Goal: Transaction & Acquisition: Obtain resource

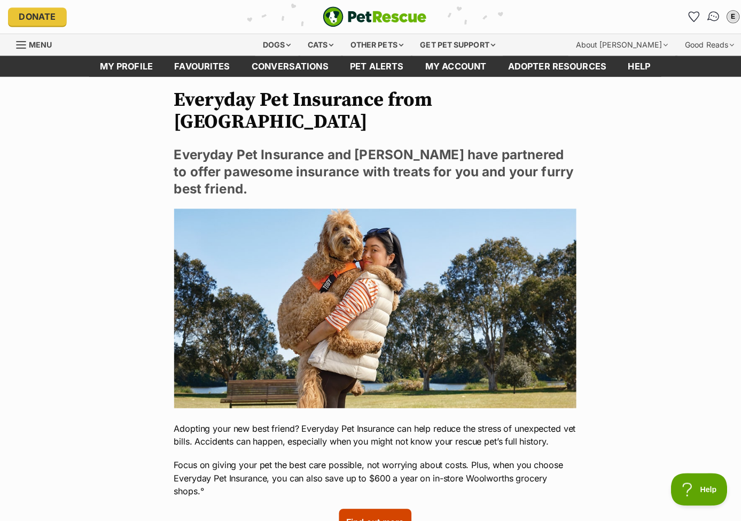
click at [703, 22] on link "Conversations" at bounding box center [705, 16] width 22 height 22
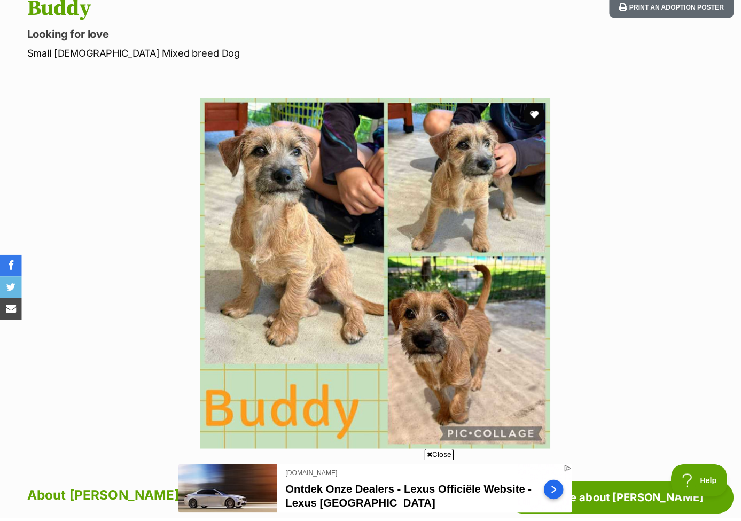
click at [672, 336] on section "Available 1 of 1 images Next Prev 1" at bounding box center [370, 271] width 609 height 362
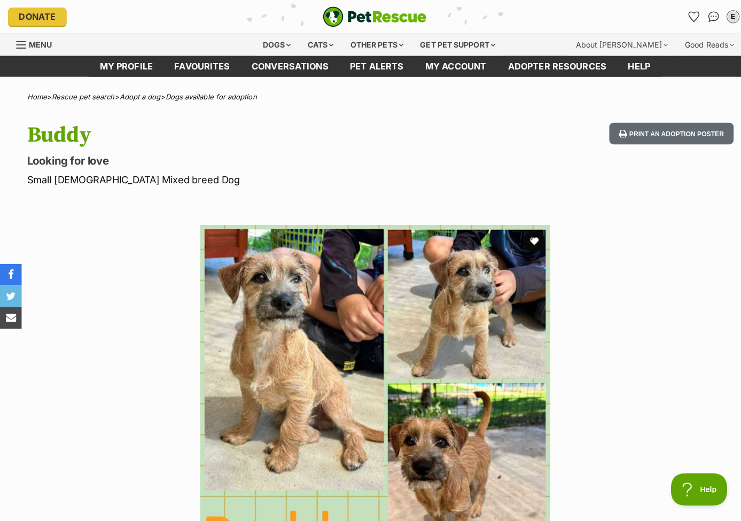
click at [496, 175] on div "Buddy Looking for love Small Male Mixed breed Dog Print an adoption poster" at bounding box center [370, 153] width 741 height 64
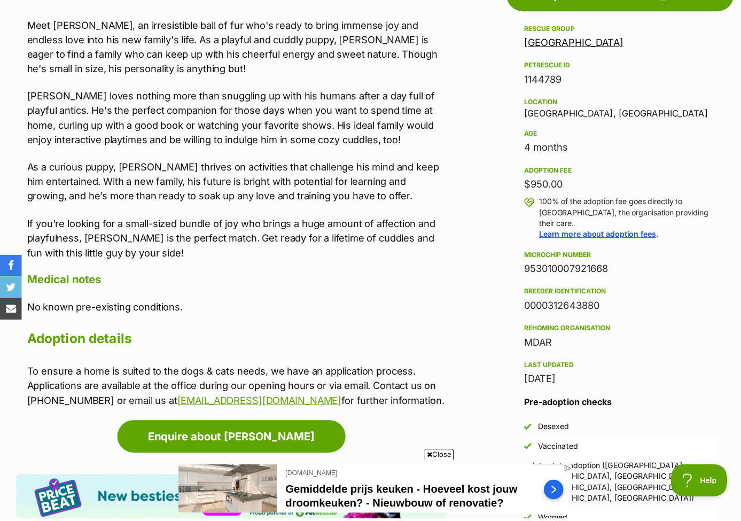
click at [283, 278] on h4 "Medical notes" at bounding box center [234, 285] width 414 height 14
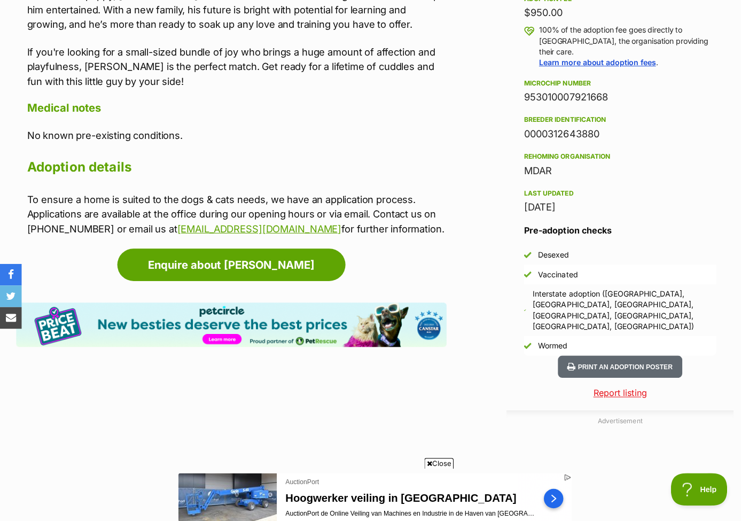
scroll to position [786, 0]
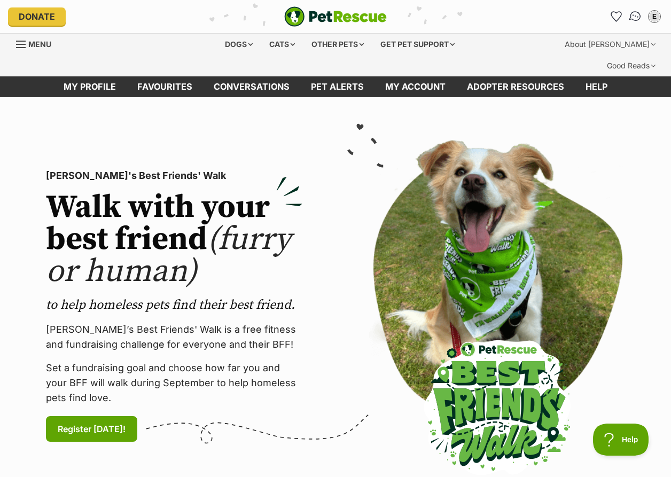
click at [633, 21] on img "Conversations" at bounding box center [635, 17] width 14 height 14
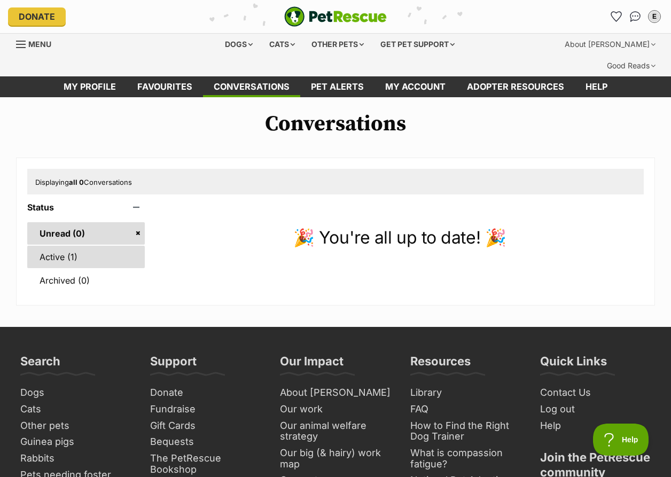
click at [50, 246] on link "Active (1)" at bounding box center [85, 257] width 117 height 22
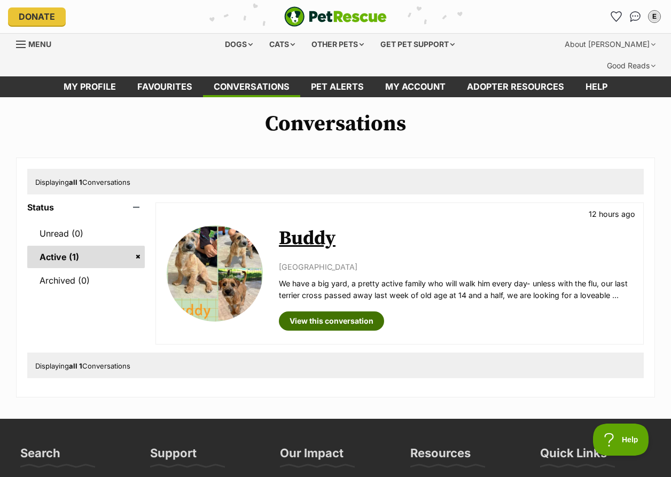
click at [322, 311] on link "View this conversation" at bounding box center [331, 320] width 105 height 19
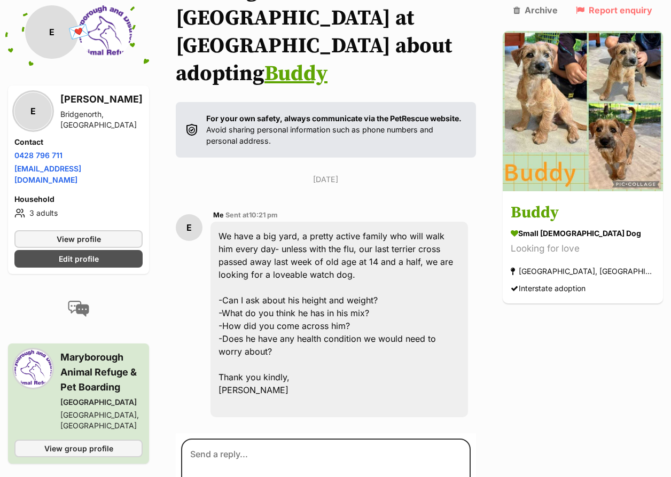
scroll to position [162, 0]
click at [461, 201] on div "E Me Sent at 10:21 pm We have a big yard, a pretty active family who will walk …" at bounding box center [326, 313] width 300 height 225
click at [74, 253] on span "Edit profile" at bounding box center [79, 258] width 40 height 11
click at [443, 275] on div "We have a big yard, a pretty active family who will walk him every day- unless …" at bounding box center [338, 319] width 257 height 195
click at [420, 248] on div "We have a big yard, a pretty active family who will walk him every day- unless …" at bounding box center [338, 319] width 257 height 195
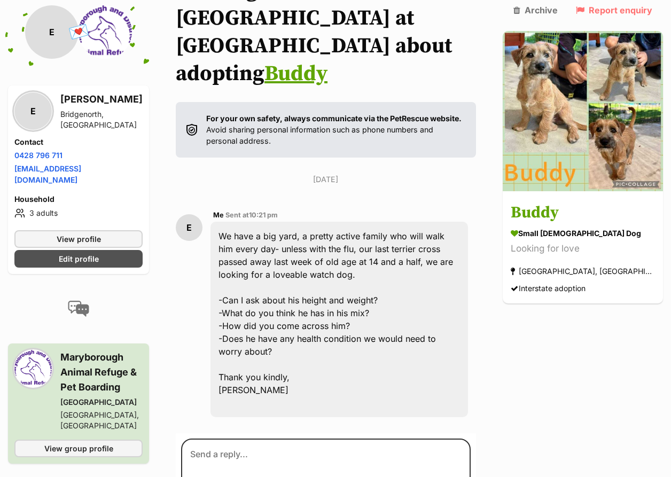
click at [199, 228] on div "E Me Sent at 10:21 pm We have a big yard, a pretty active family who will walk …" at bounding box center [326, 313] width 300 height 225
click at [192, 244] on div "E Me Sent at 10:21 pm We have a big yard, a pretty active family who will walk …" at bounding box center [326, 313] width 300 height 225
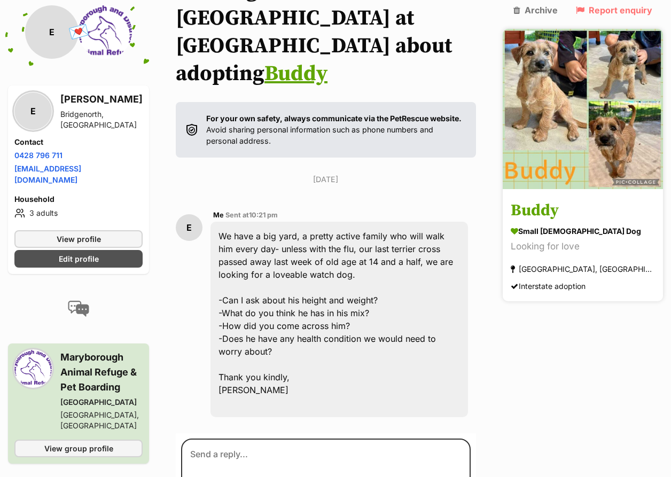
scroll to position [0, 0]
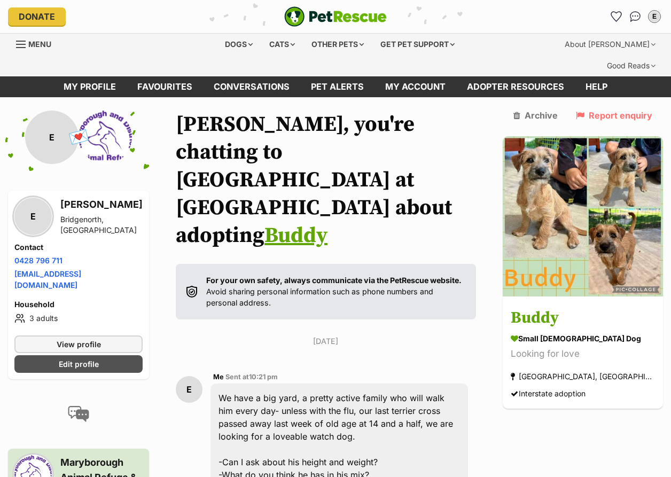
click at [264, 222] on link "Buddy" at bounding box center [295, 235] width 63 height 27
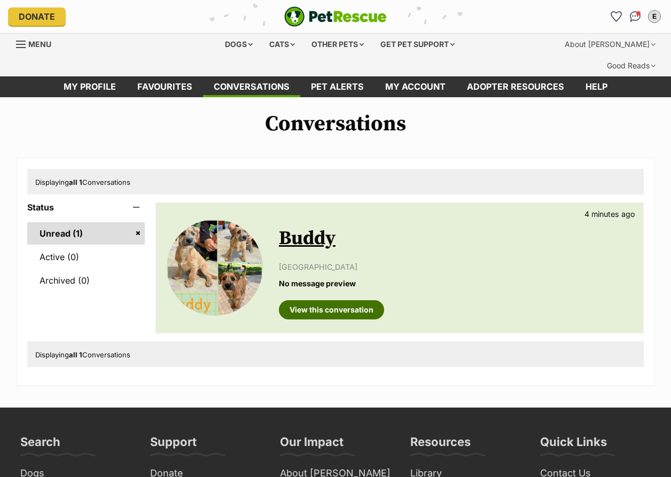
click at [342, 300] on link "View this conversation" at bounding box center [331, 309] width 105 height 19
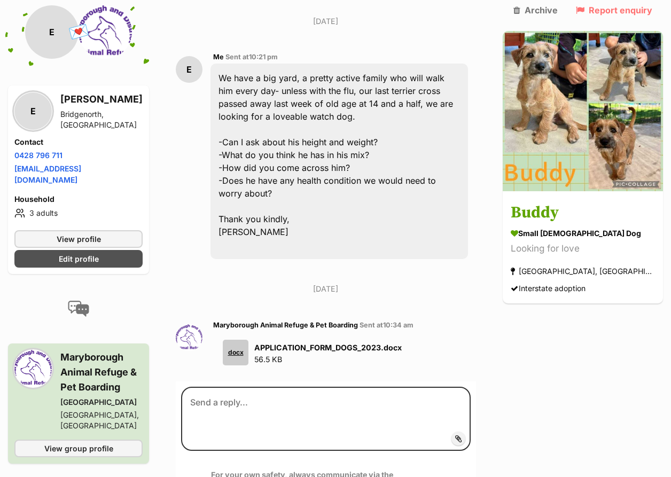
scroll to position [335, 0]
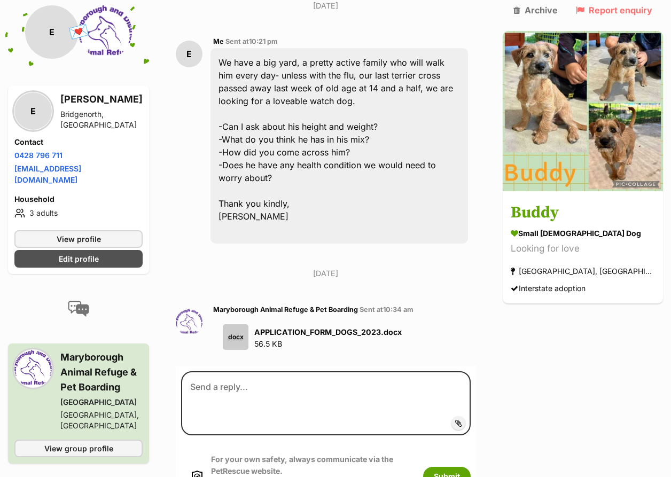
click at [322, 327] on strong "APPLICATION_FORM_DOGS_2023.docx" at bounding box center [327, 331] width 147 height 9
click at [240, 324] on div "docx" at bounding box center [236, 337] width 26 height 26
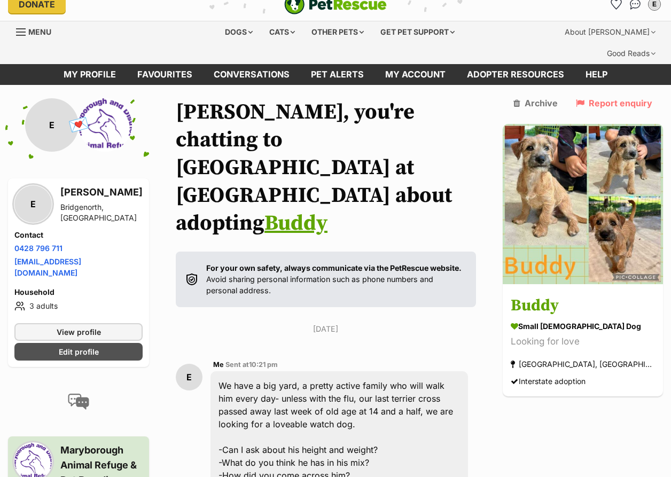
scroll to position [0, 0]
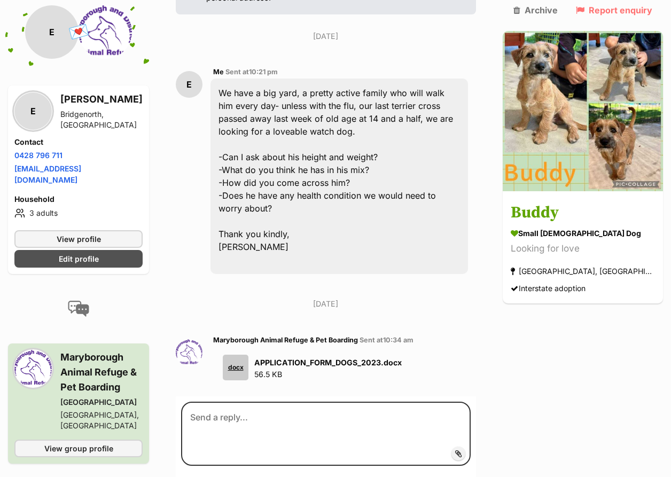
scroll to position [307, 0]
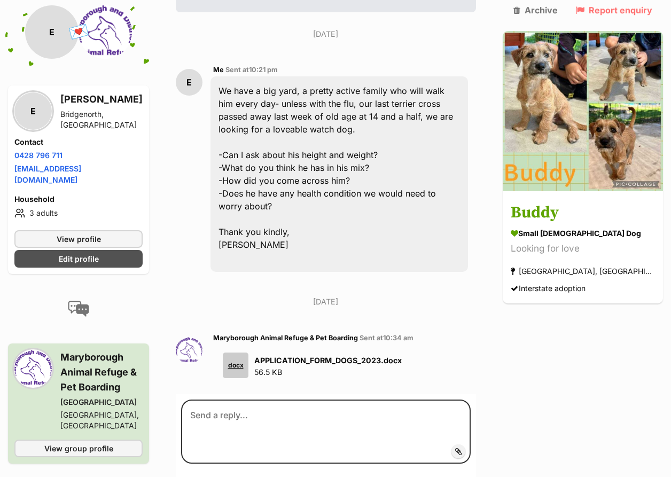
click at [246, 352] on div "docx" at bounding box center [236, 365] width 26 height 26
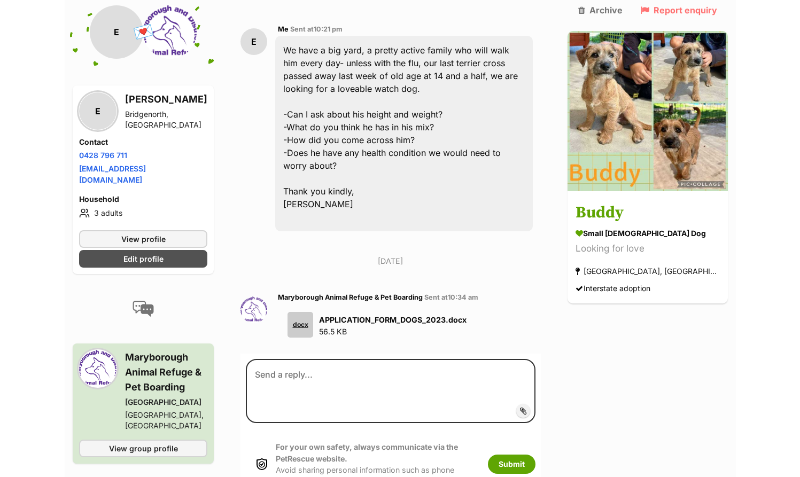
scroll to position [349, 0]
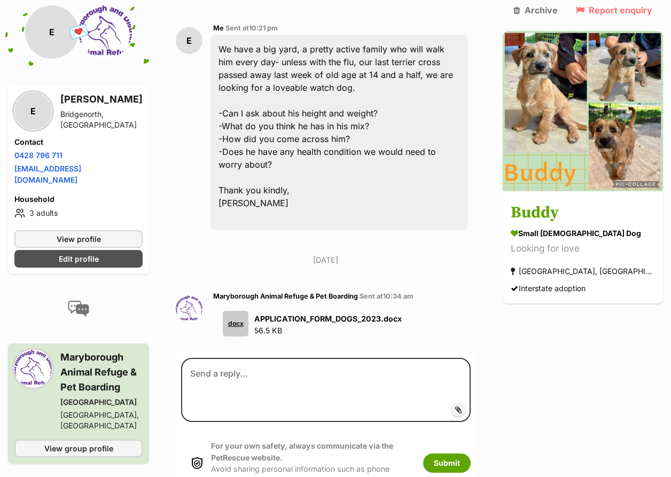
click at [245, 311] on div "docx" at bounding box center [236, 324] width 26 height 26
click at [289, 314] on strong "APPLICATION_FORM_DOGS_2023.docx" at bounding box center [327, 318] width 147 height 9
click at [241, 311] on div "docx" at bounding box center [236, 324] width 26 height 26
click at [250, 292] on span "Maryborough Animal Refuge & Pet Boarding" at bounding box center [285, 296] width 145 height 8
click at [202, 295] on img at bounding box center [189, 308] width 27 height 27
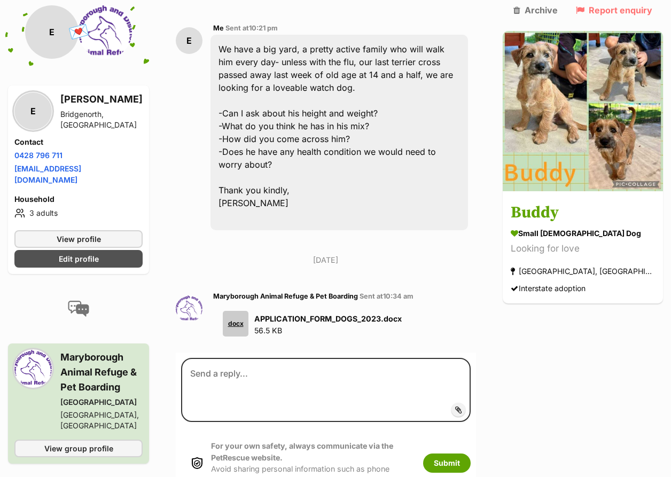
click at [235, 311] on div "docx" at bounding box center [236, 324] width 26 height 26
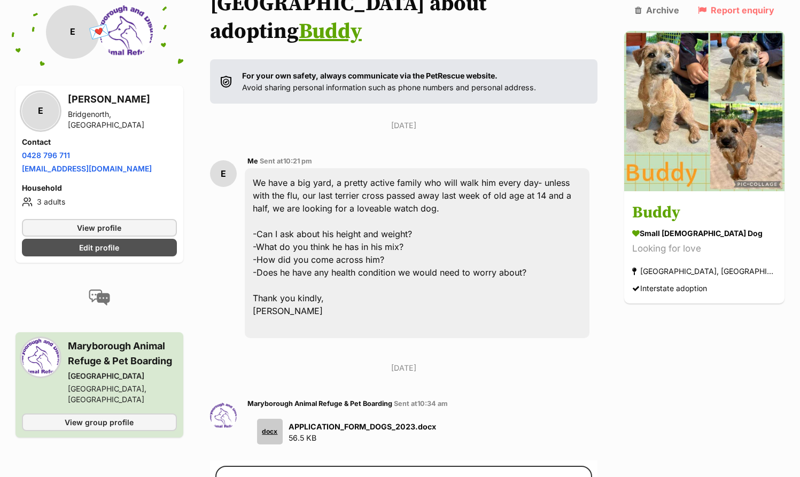
scroll to position [0, 0]
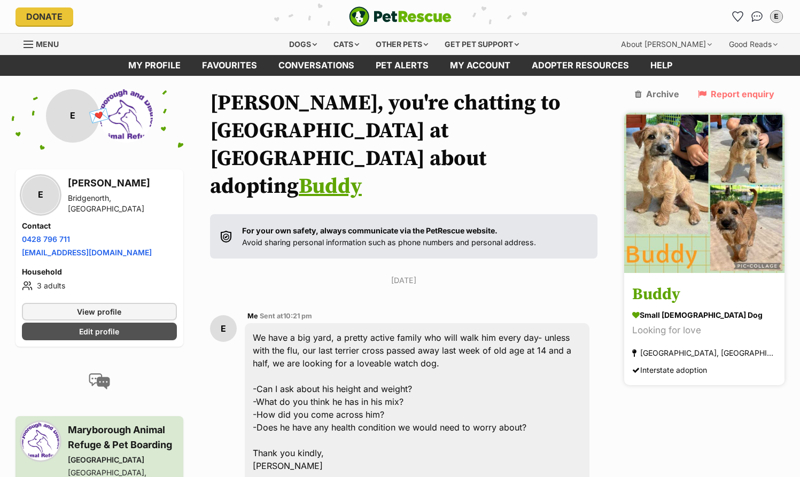
click at [670, 283] on h3 "Buddy" at bounding box center [704, 295] width 144 height 24
